Goal: Information Seeking & Learning: Find specific fact

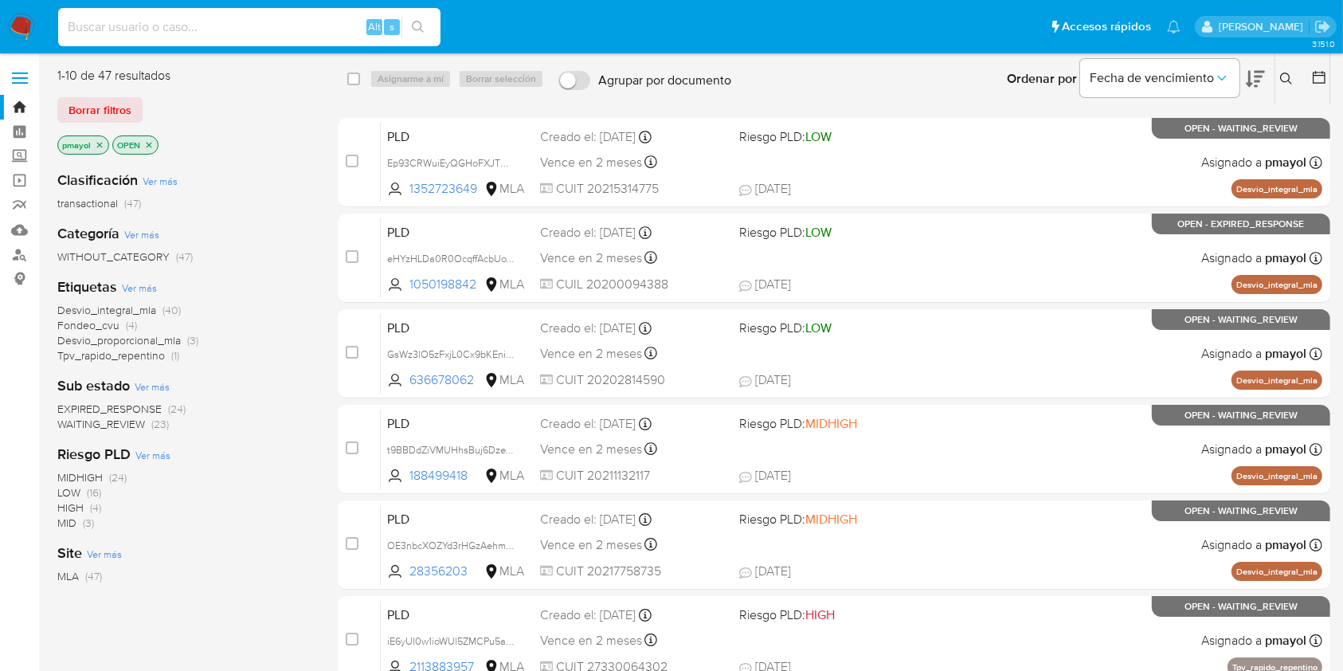
click at [259, 32] on input at bounding box center [249, 27] width 382 height 21
paste input "86934735"
type input "86934735"
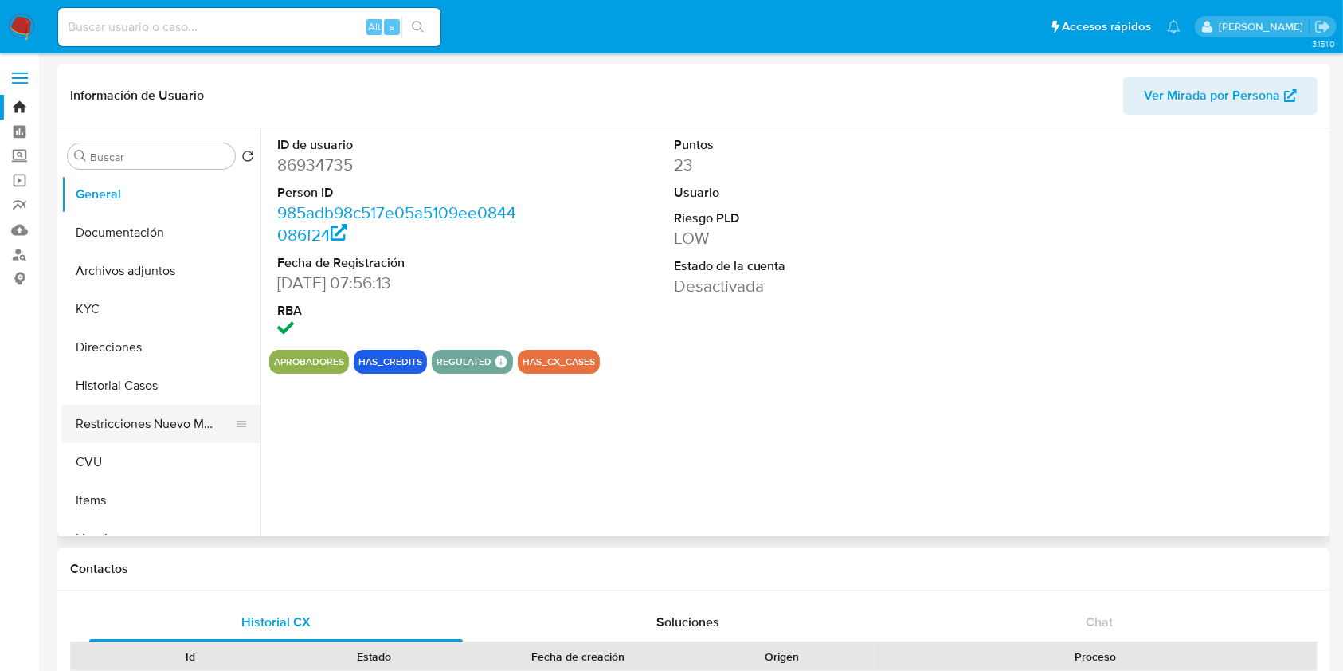
click at [161, 415] on button "Restricciones Nuevo Mundo" at bounding box center [154, 424] width 186 height 38
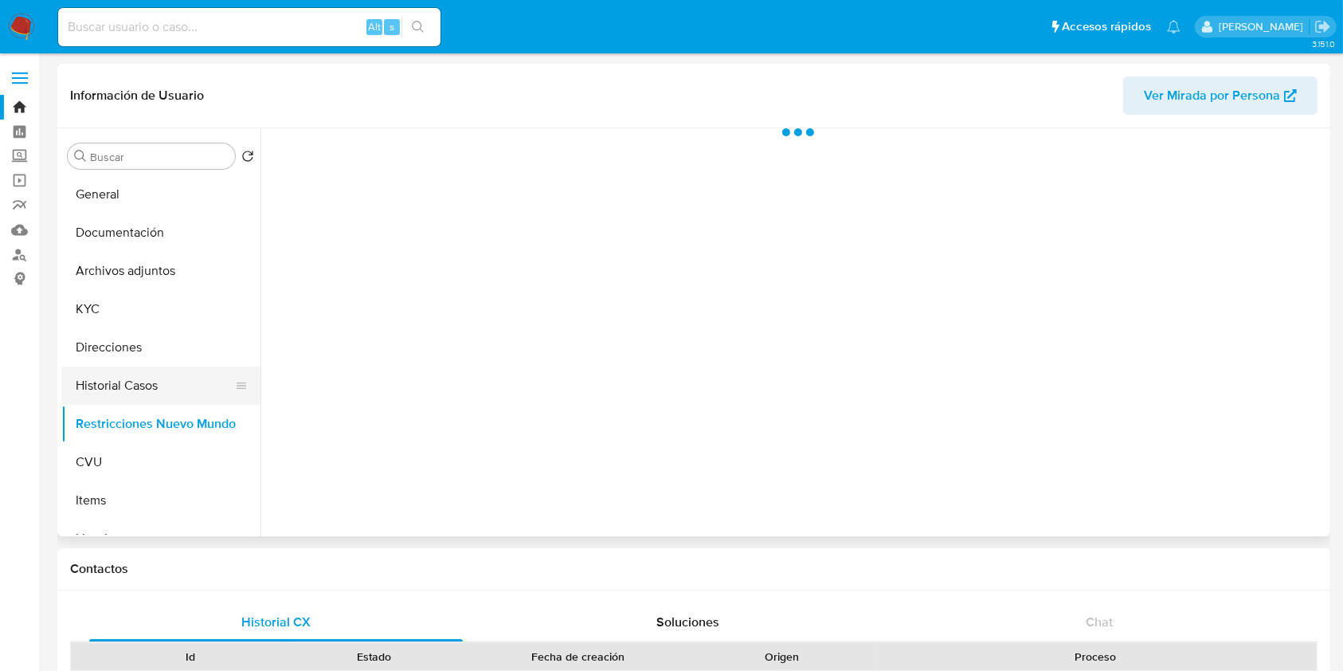
select select "10"
click at [127, 374] on button "Historial Casos" at bounding box center [154, 385] width 186 height 38
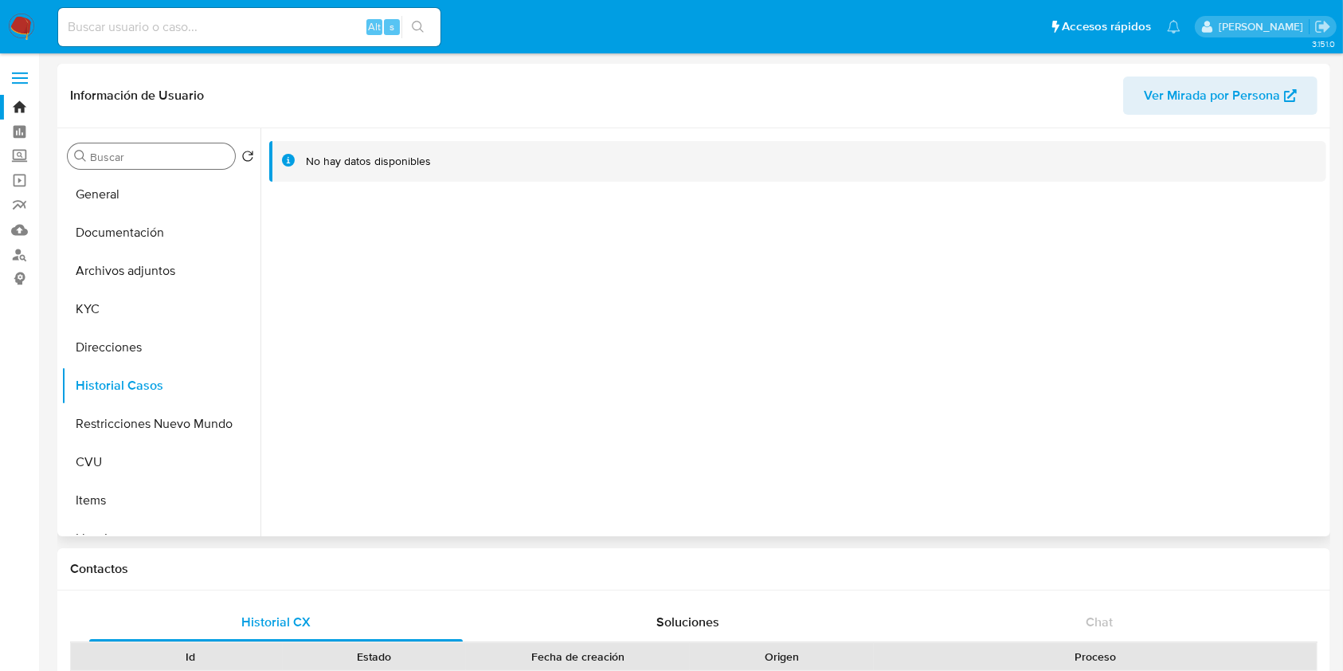
click at [134, 150] on input "Buscar" at bounding box center [159, 157] width 139 height 14
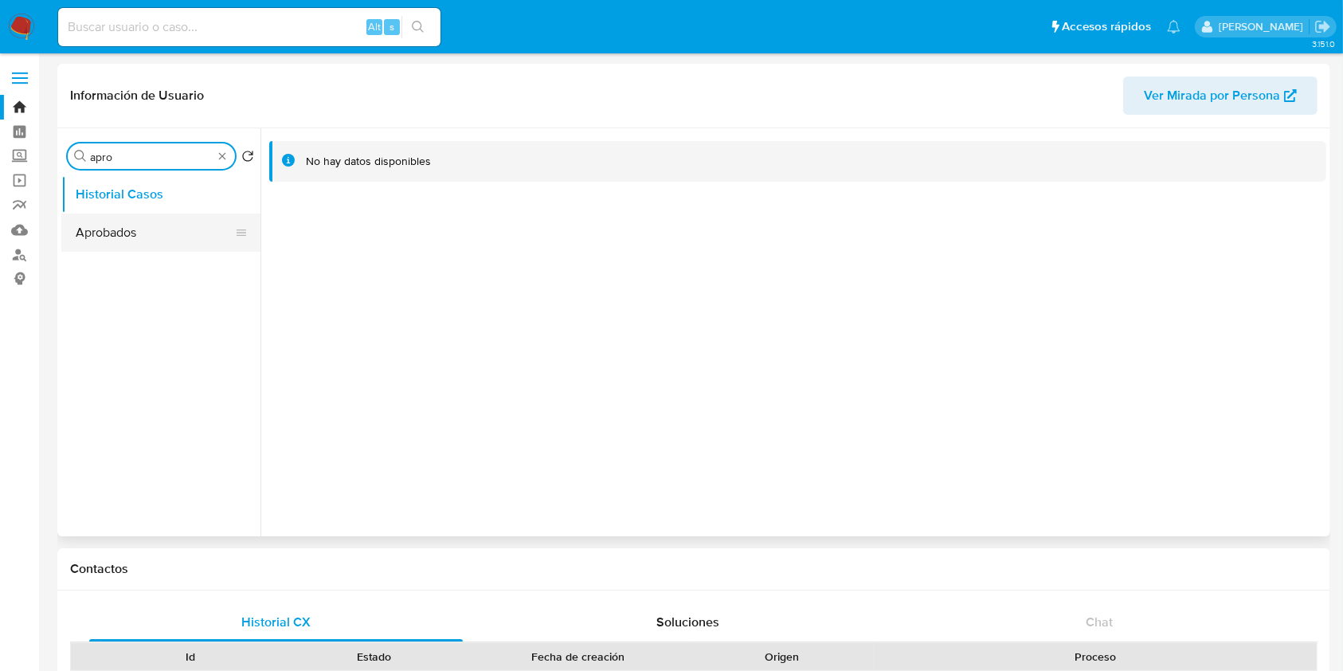
type input "apro"
click at [135, 241] on button "Aprobados" at bounding box center [154, 233] width 186 height 38
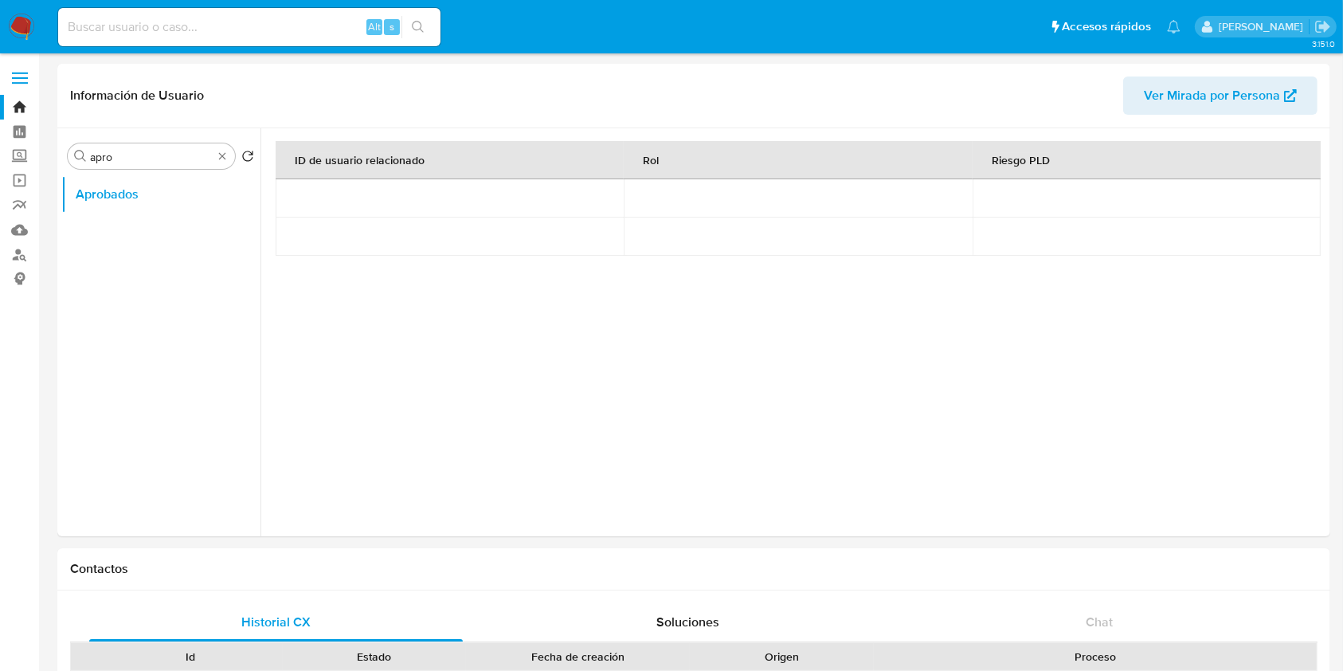
click at [226, 18] on input at bounding box center [249, 27] width 382 height 21
paste input "645158769"
type input "645158769"
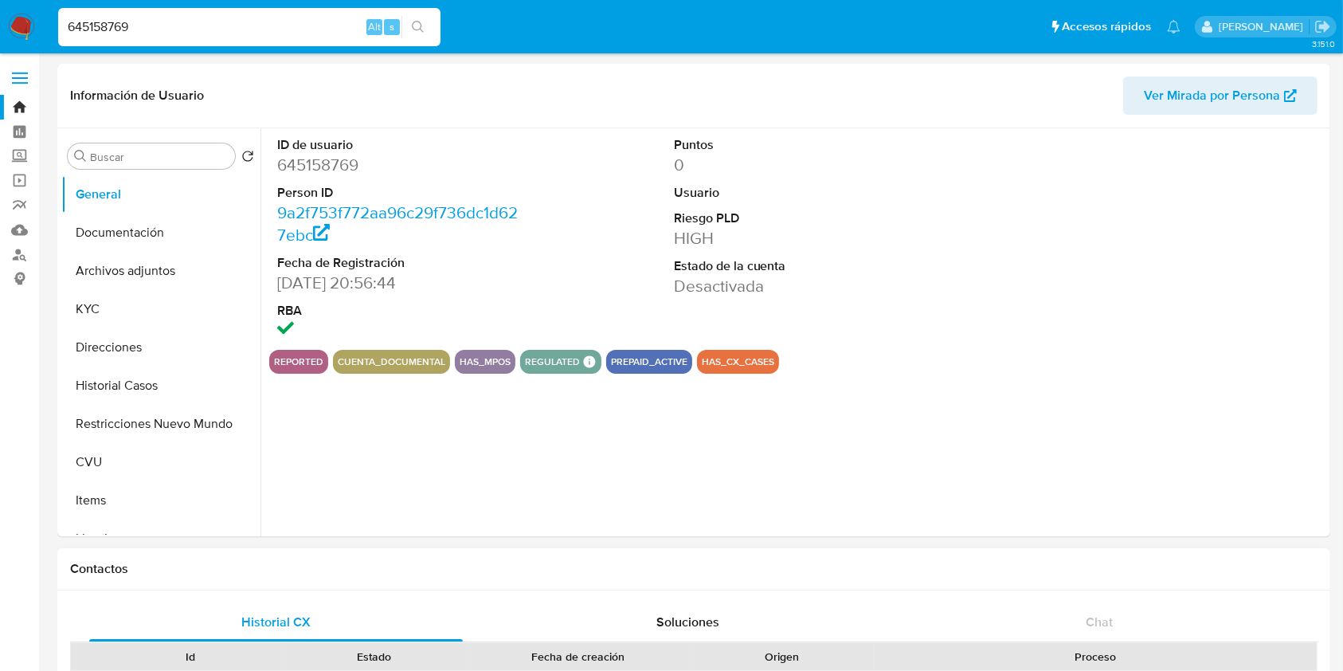
select select "10"
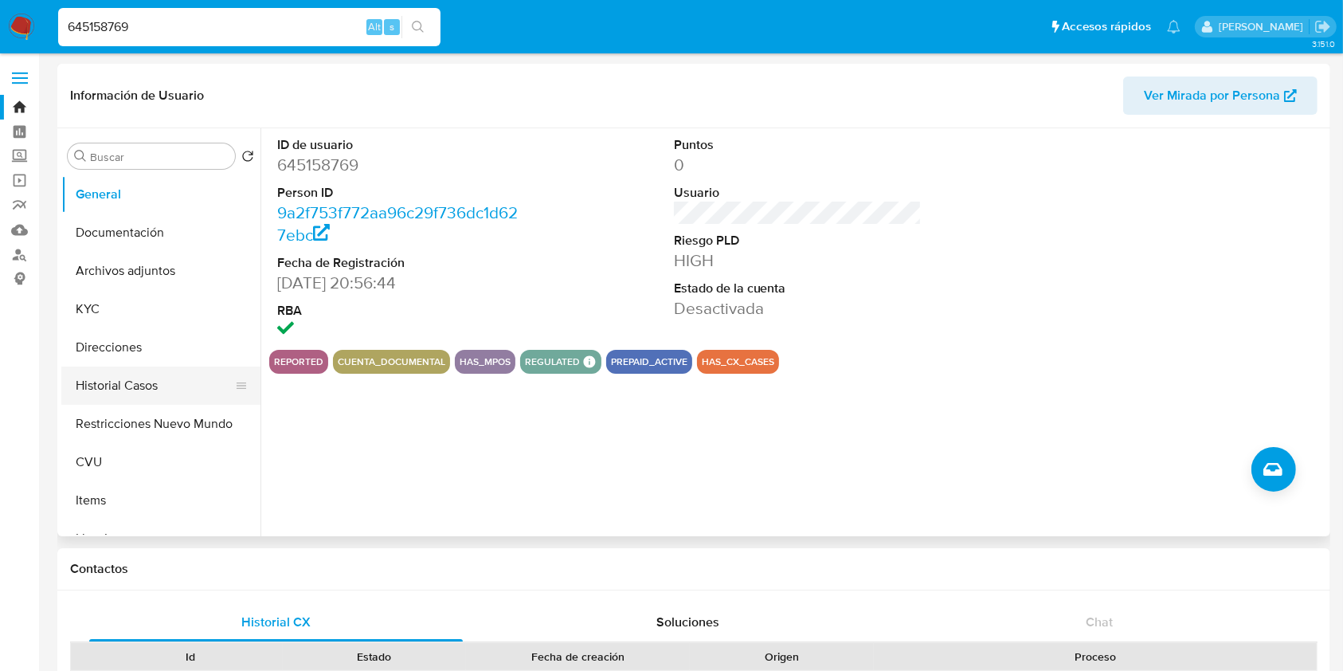
click at [143, 392] on button "Historial Casos" at bounding box center [154, 385] width 186 height 38
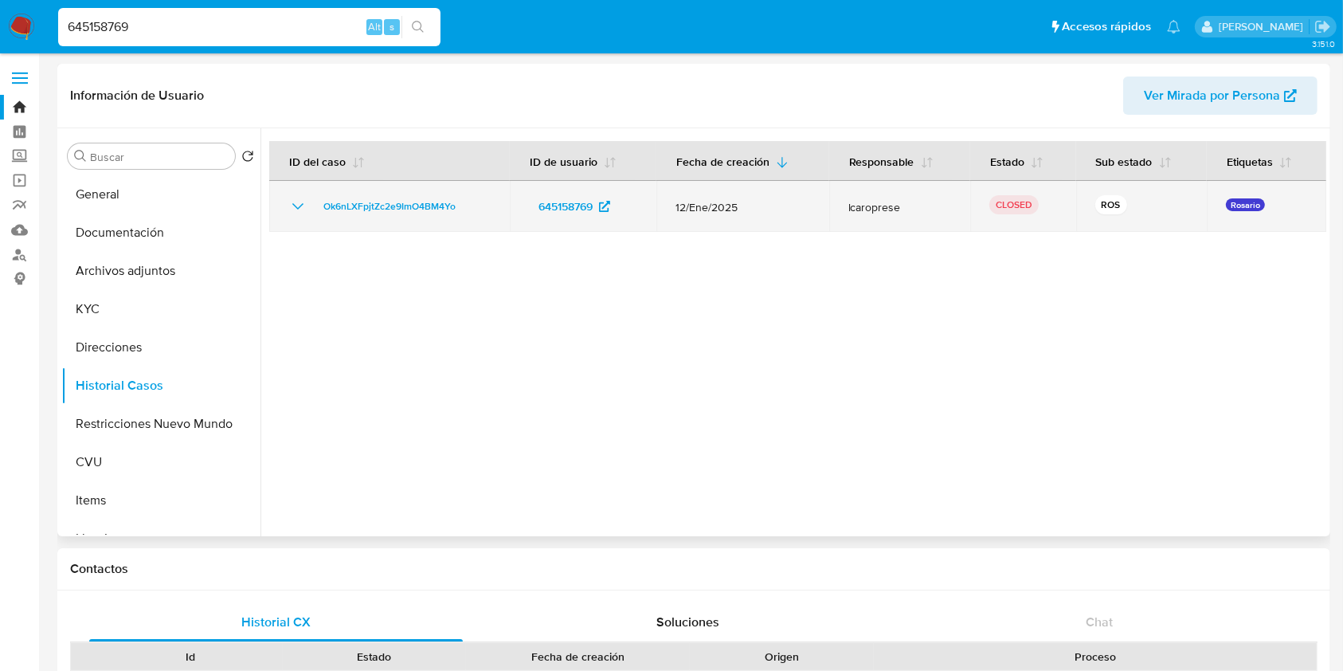
click at [515, 195] on td "645158769" at bounding box center [583, 206] width 147 height 51
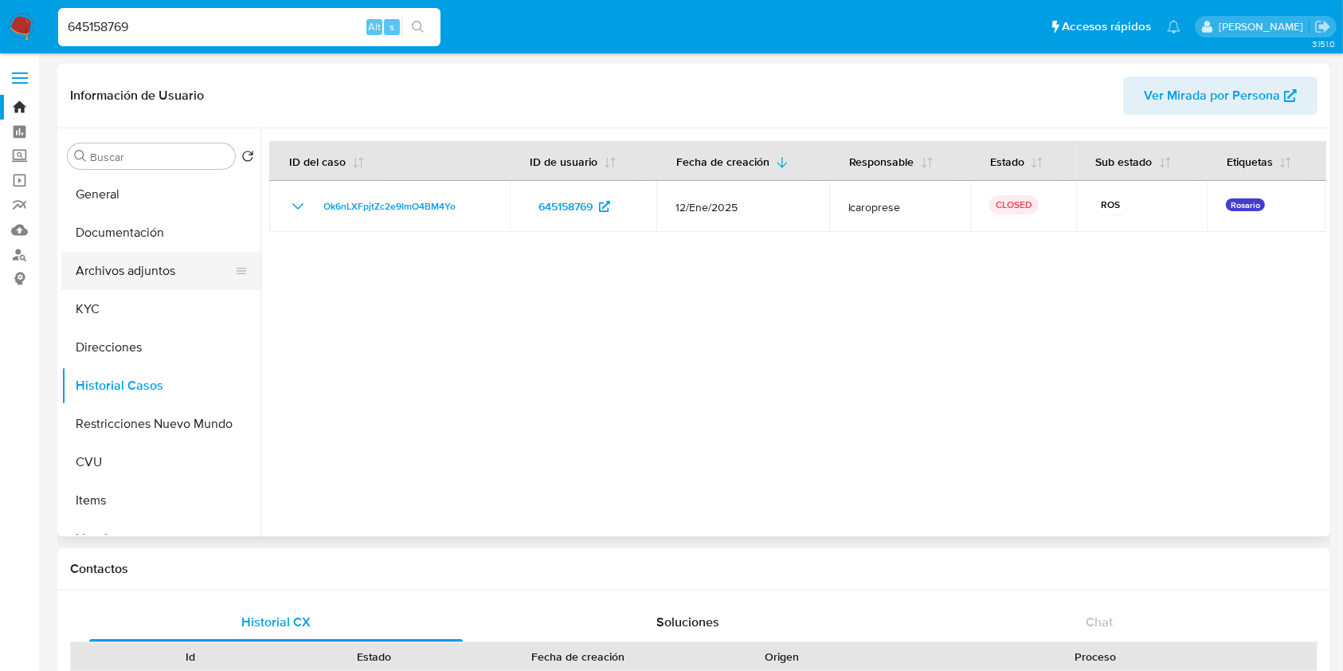
click at [147, 276] on button "Archivos adjuntos" at bounding box center [154, 271] width 186 height 38
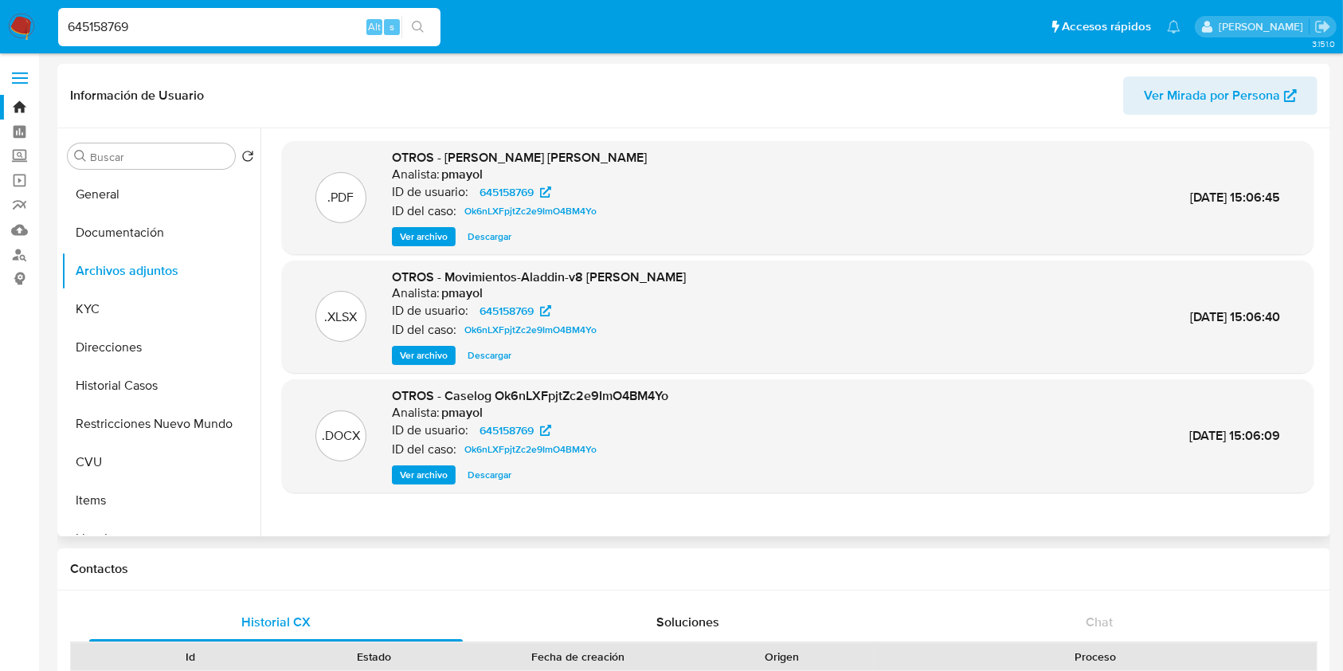
click at [419, 476] on span "Ver archivo" at bounding box center [424, 475] width 48 height 16
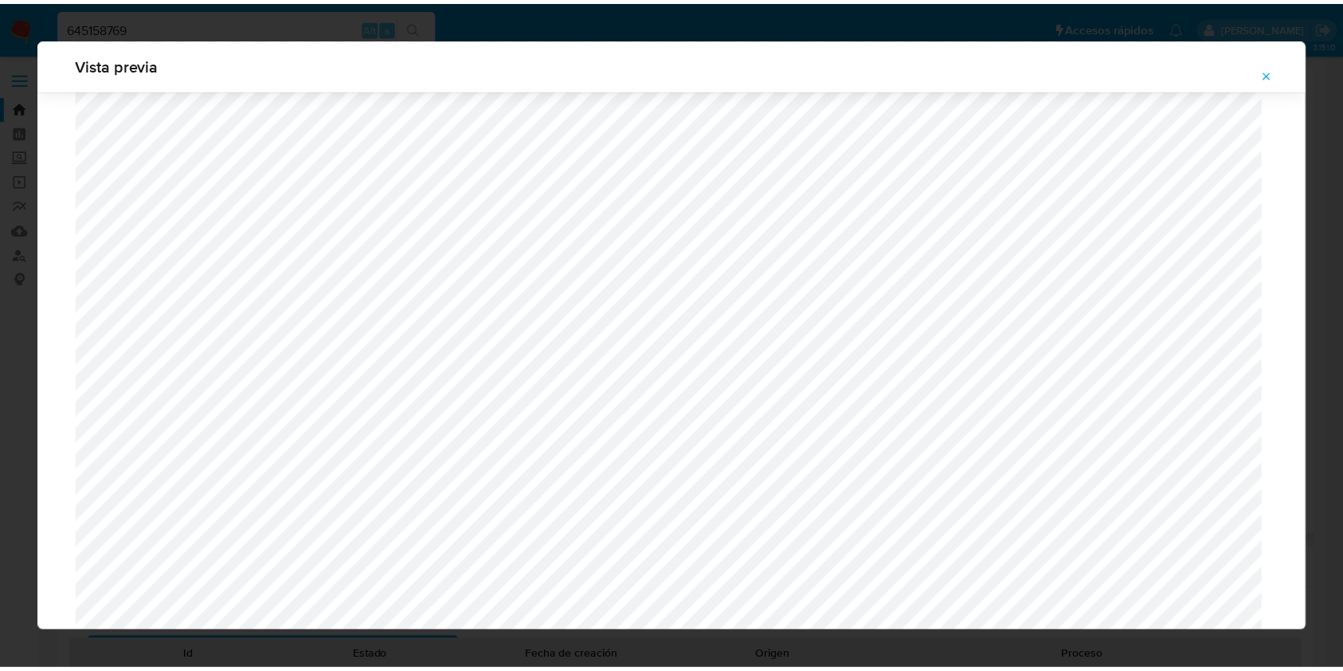
scroll to position [758, 0]
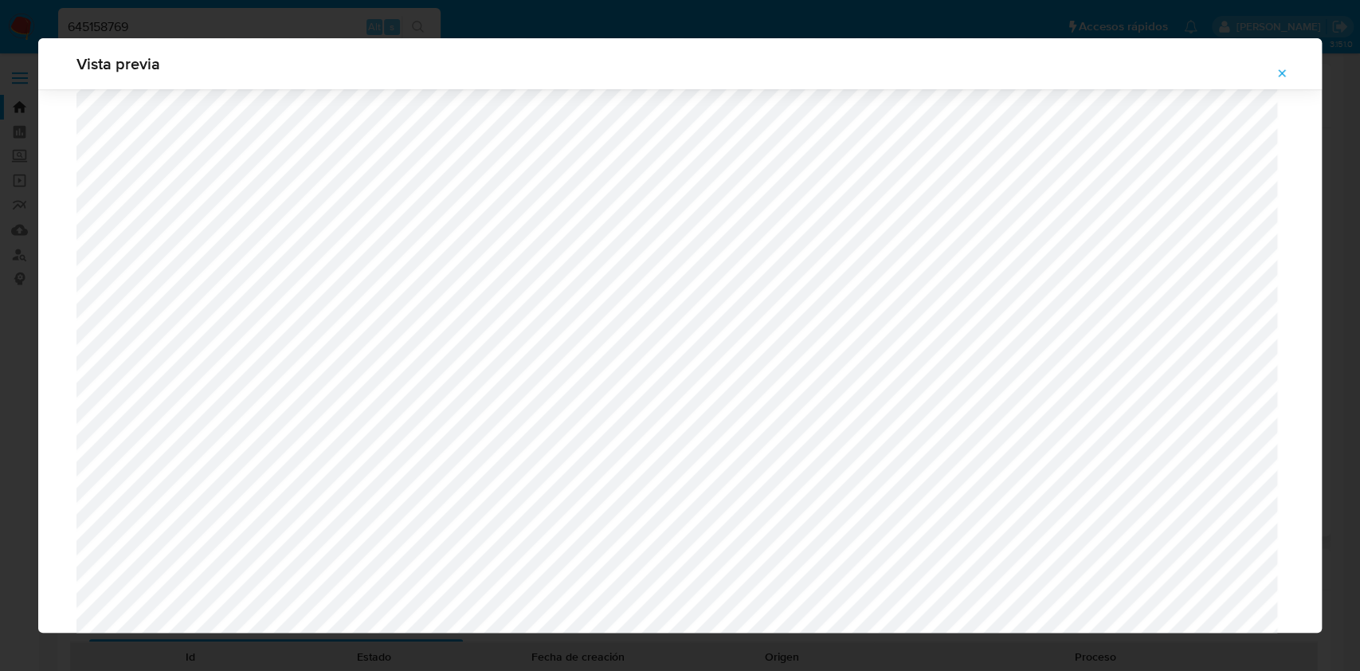
click at [1282, 67] on icon "Attachment preview" at bounding box center [1282, 73] width 13 height 13
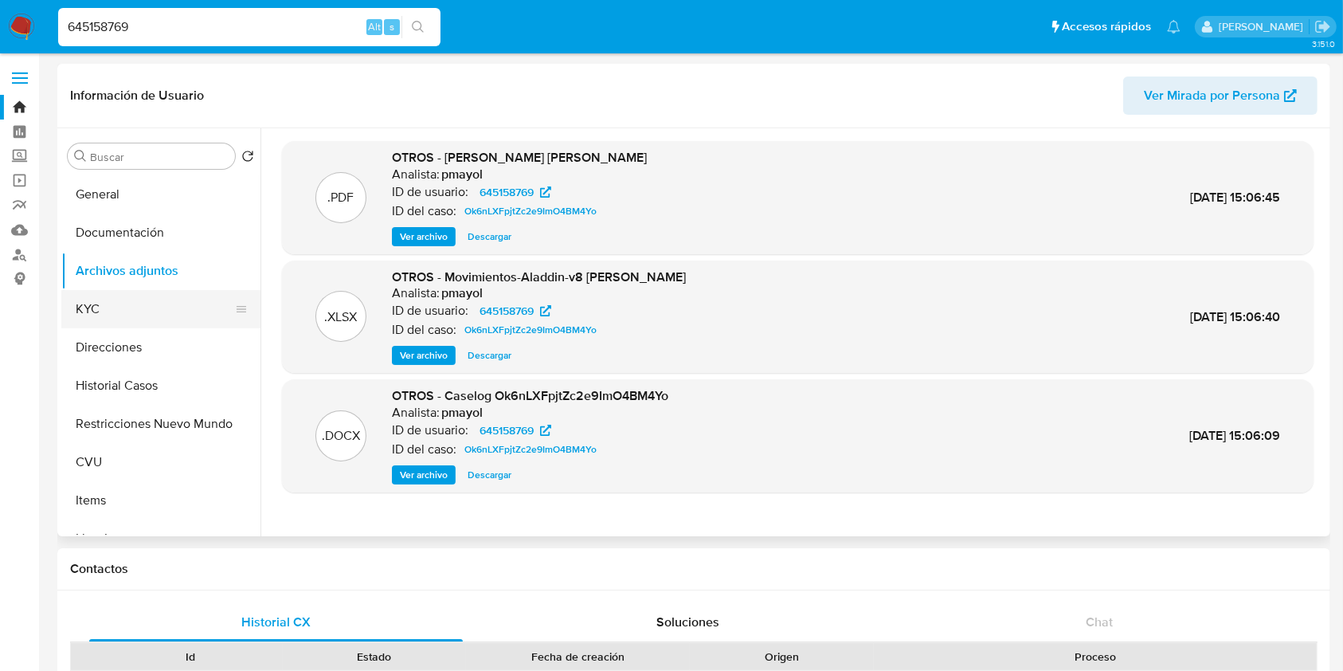
click at [159, 293] on button "KYC" at bounding box center [154, 309] width 186 height 38
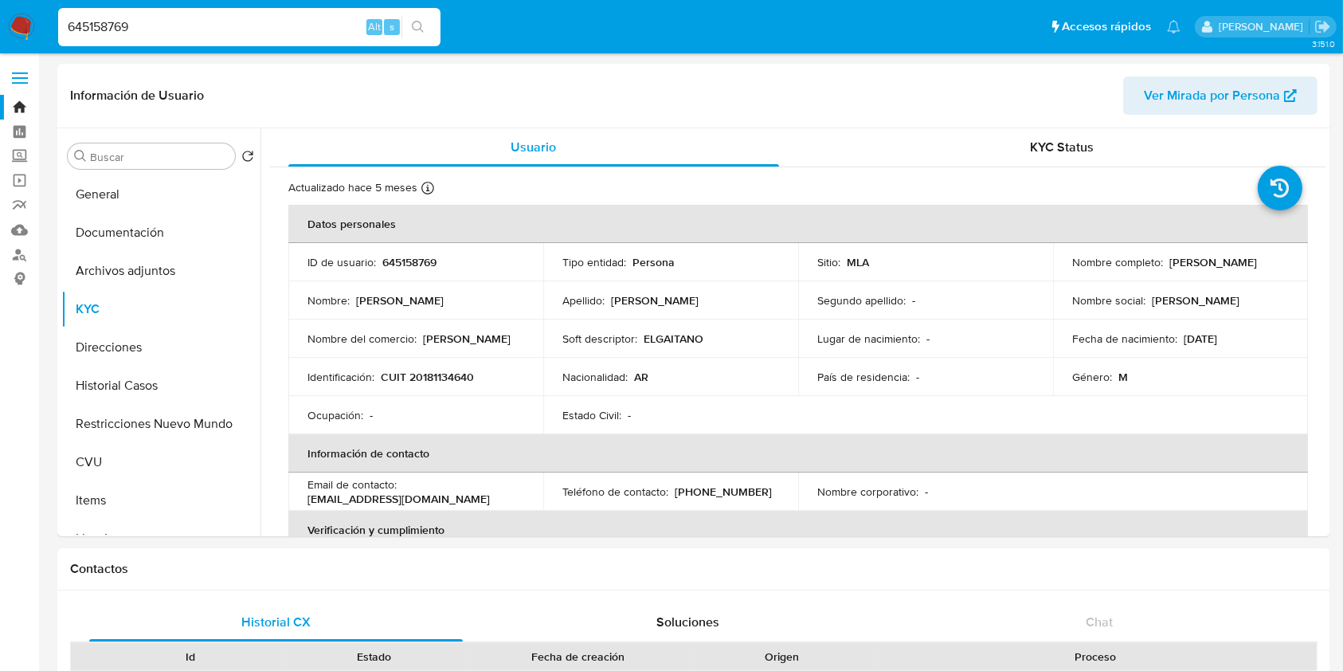
click at [426, 380] on p "CUIT 20181134640" at bounding box center [427, 377] width 93 height 14
copy p "20181134640"
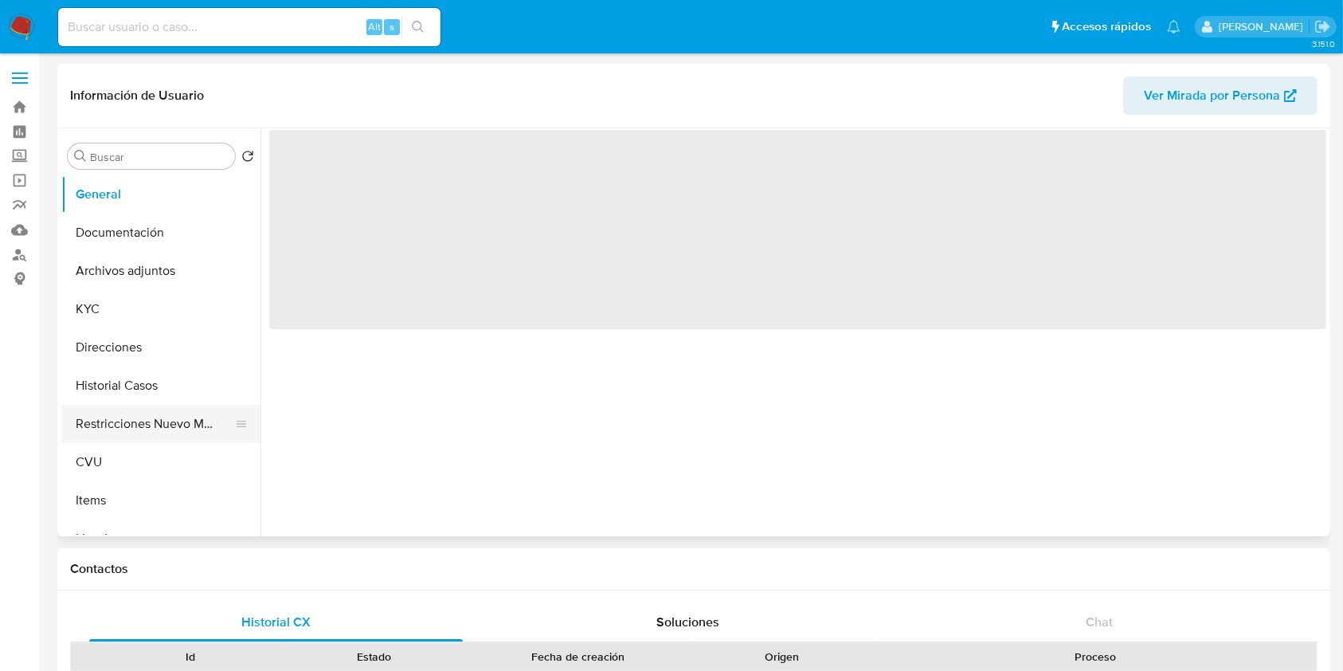
click at [156, 424] on button "Restricciones Nuevo Mundo" at bounding box center [154, 424] width 186 height 38
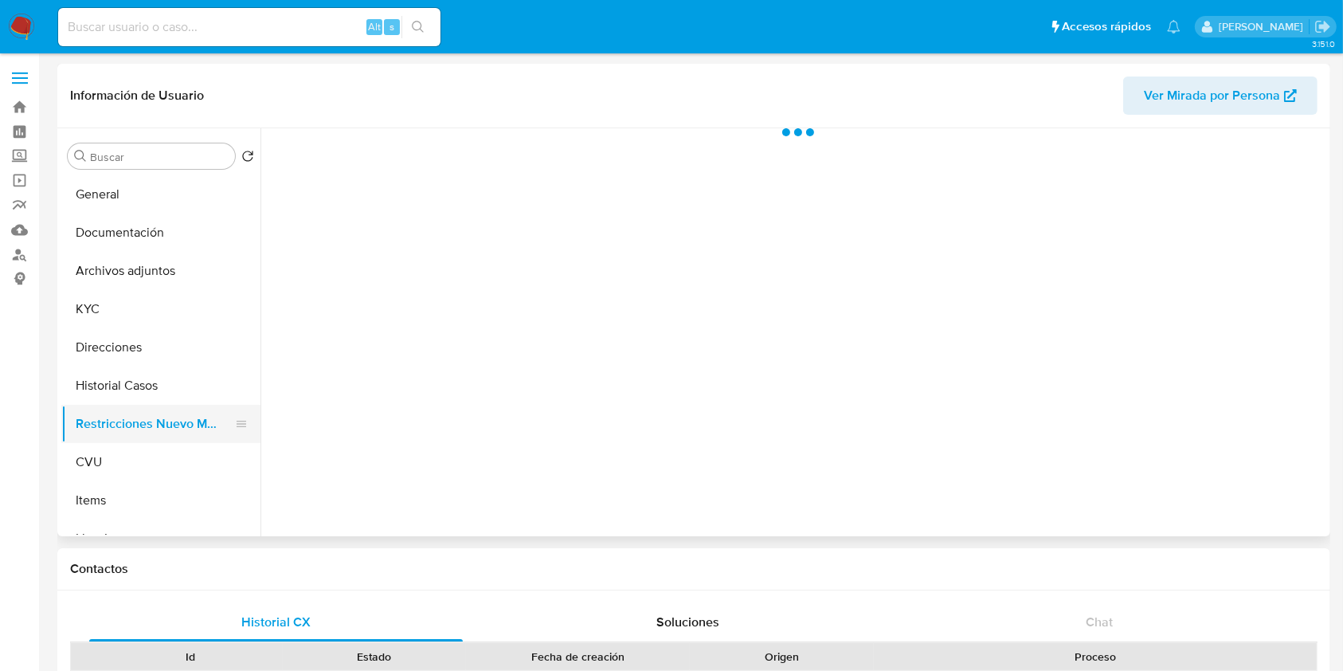
select select "10"
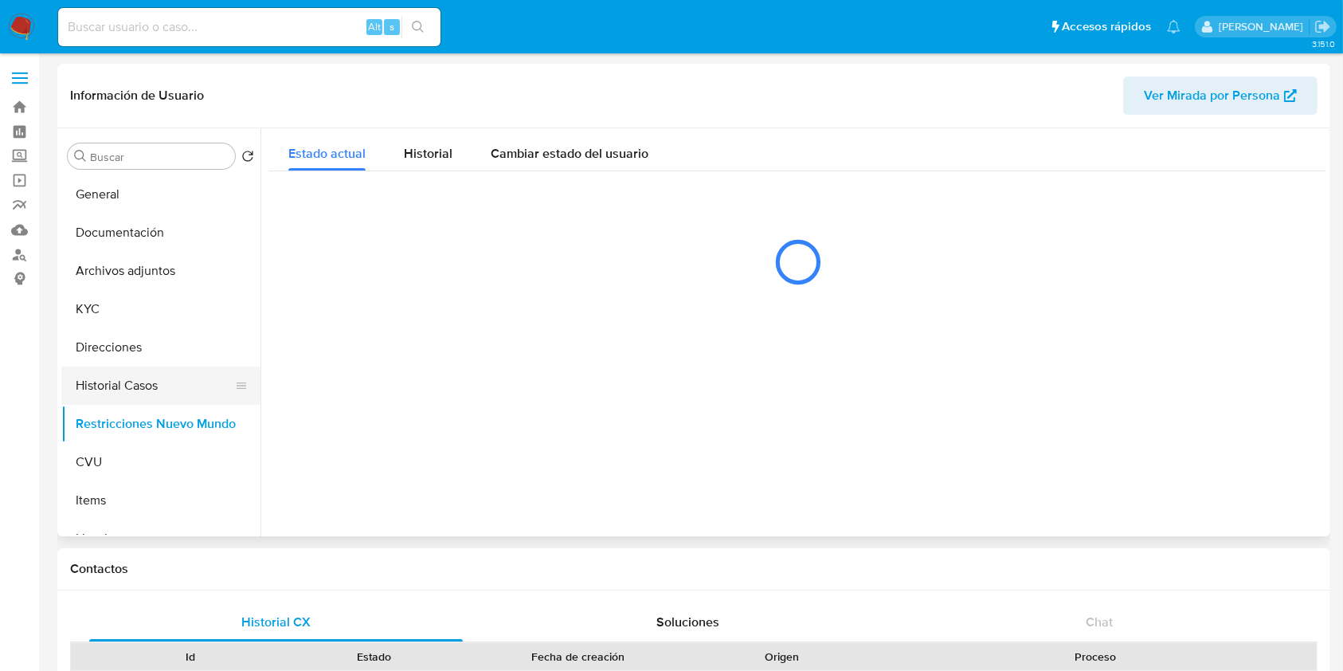
click at [127, 370] on button "Historial Casos" at bounding box center [154, 385] width 186 height 38
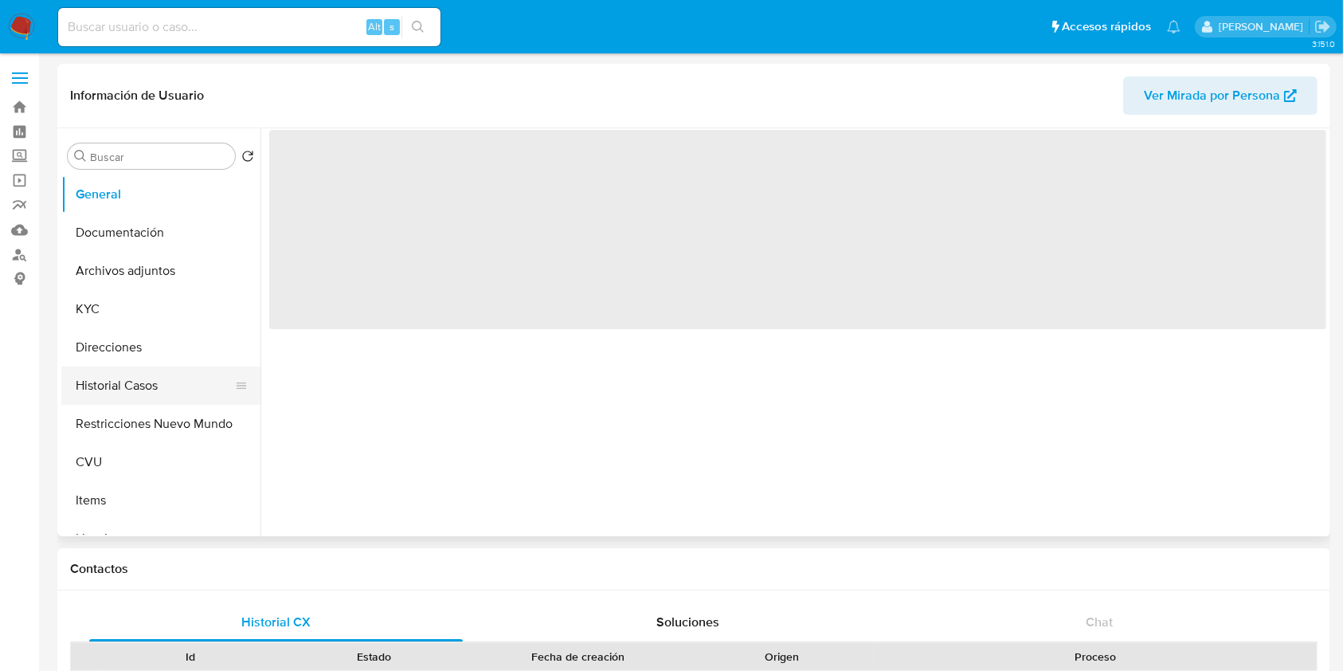
click at [141, 379] on button "Historial Casos" at bounding box center [154, 385] width 186 height 38
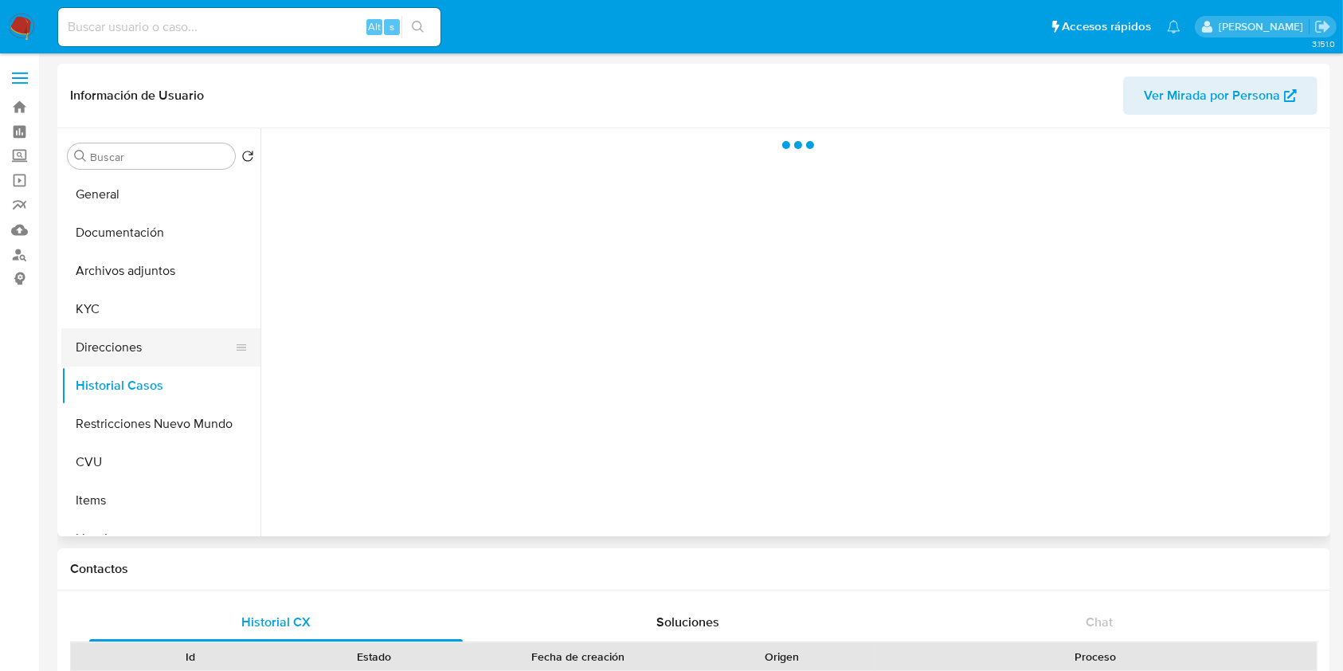
select select "10"
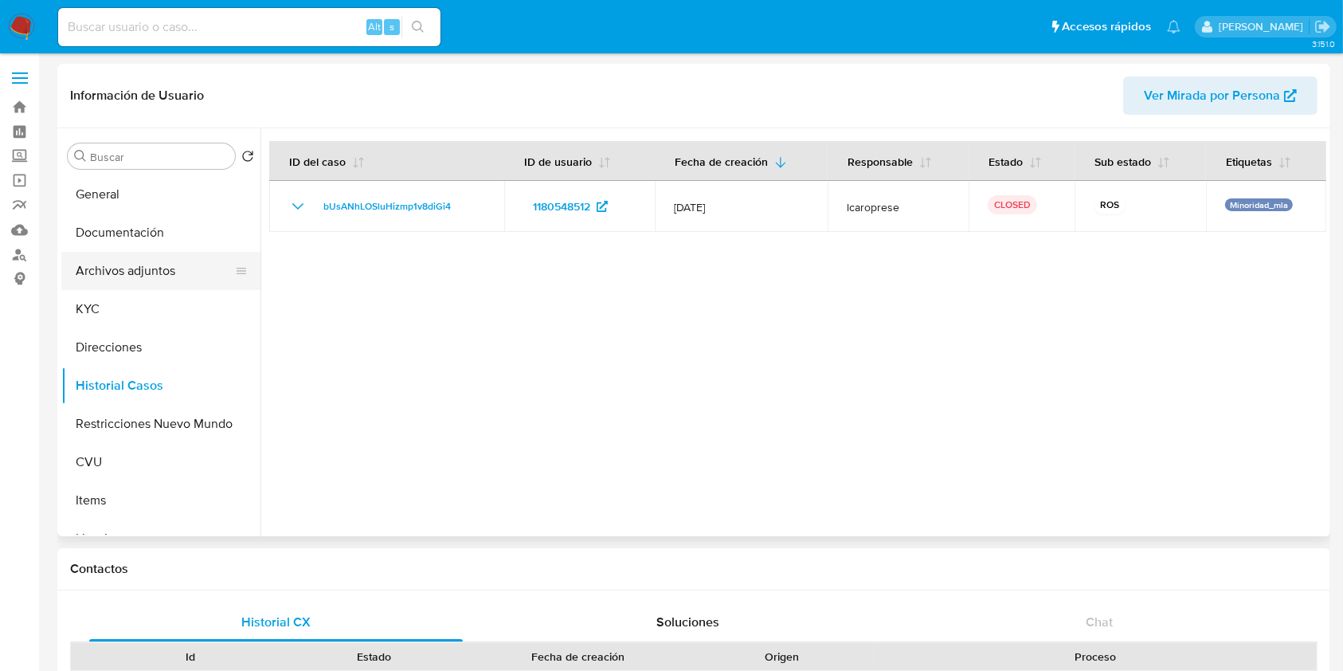
click at [159, 268] on button "Archivos adjuntos" at bounding box center [154, 271] width 186 height 38
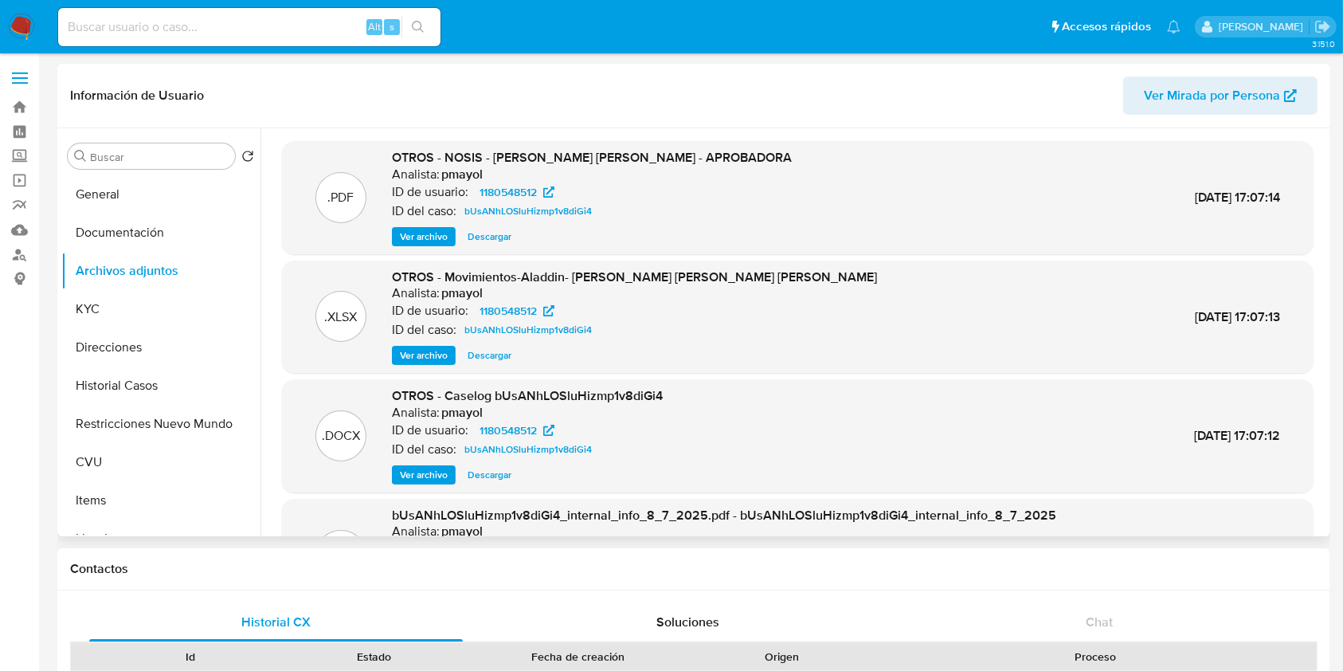
click at [422, 355] on span "Ver archivo" at bounding box center [424, 355] width 48 height 16
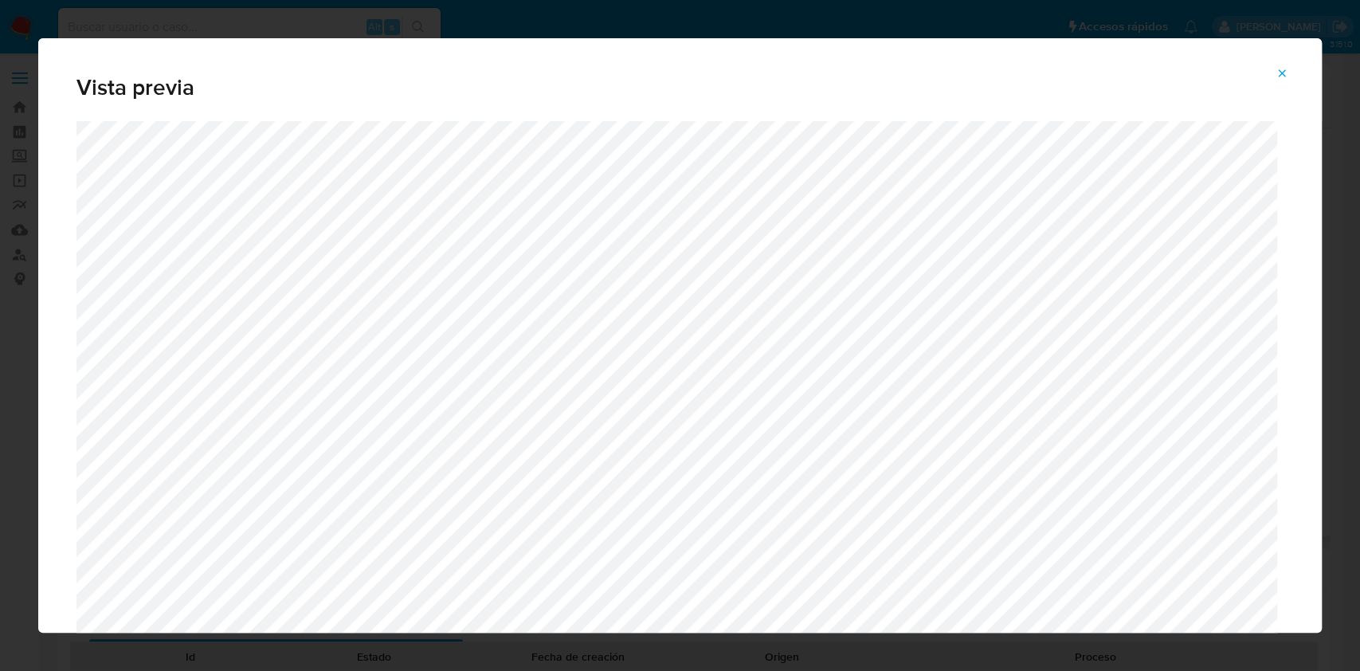
click at [1280, 76] on icon "Attachment preview" at bounding box center [1282, 73] width 13 height 13
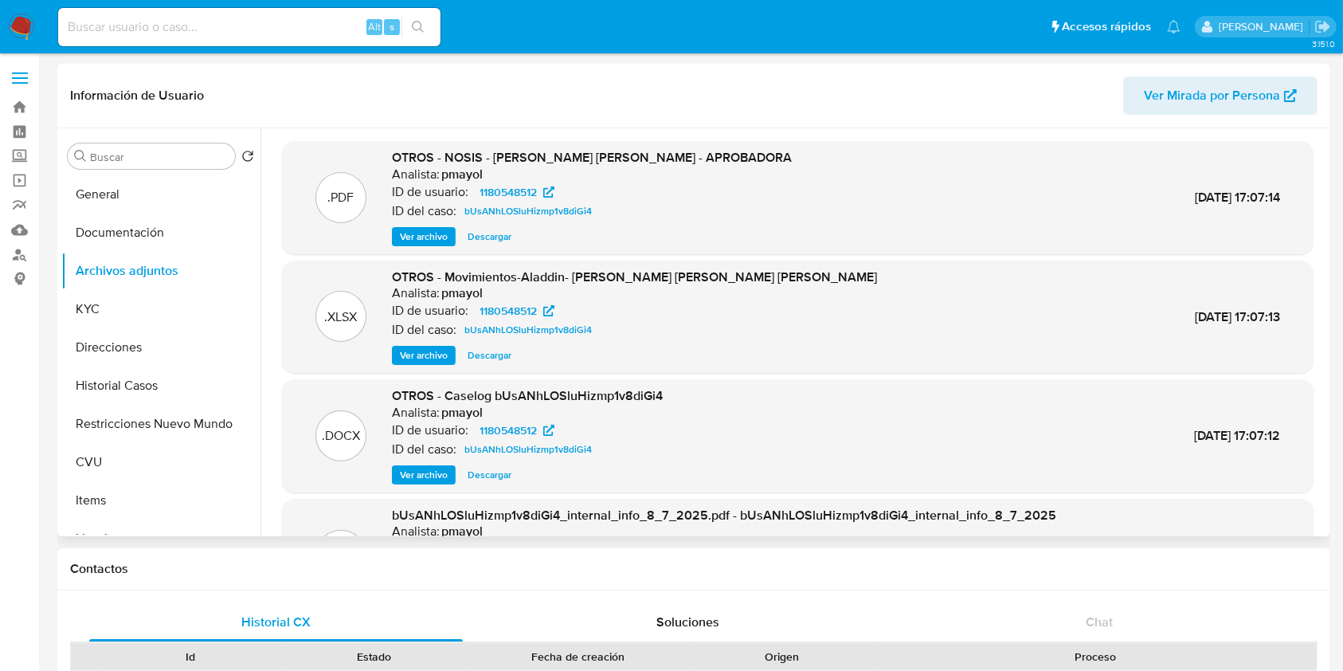
click at [414, 472] on span "Ver archivo" at bounding box center [424, 475] width 48 height 16
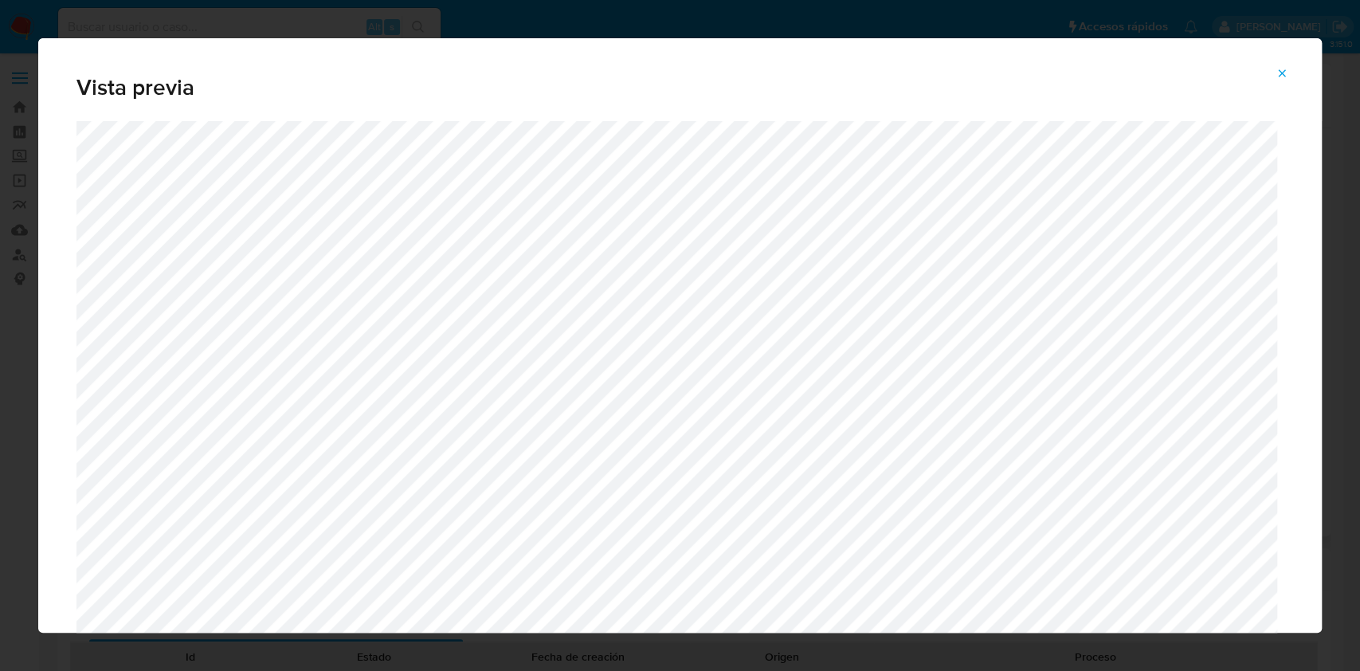
drag, startPoint x: 1326, startPoint y: 105, endPoint x: 1328, endPoint y: 163, distance: 57.4
click at [1328, 163] on div "Vista previa" at bounding box center [680, 335] width 1360 height 671
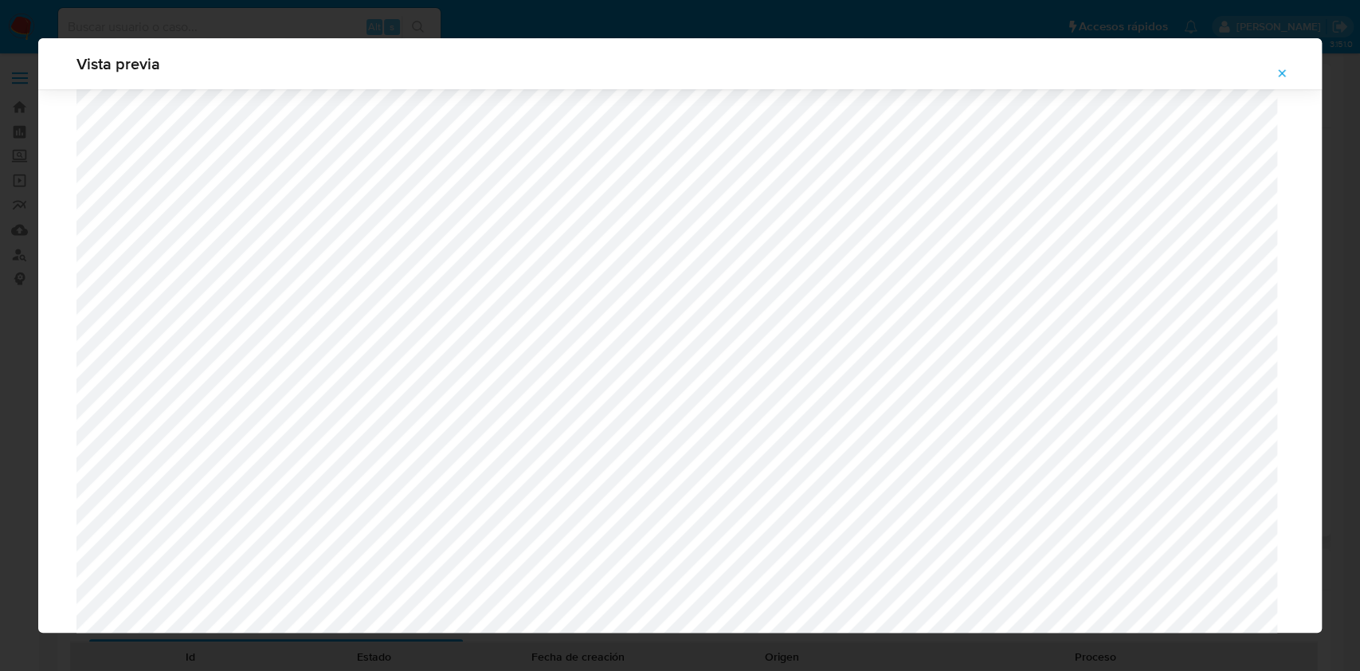
scroll to position [873, 0]
